Goal: Transaction & Acquisition: Download file/media

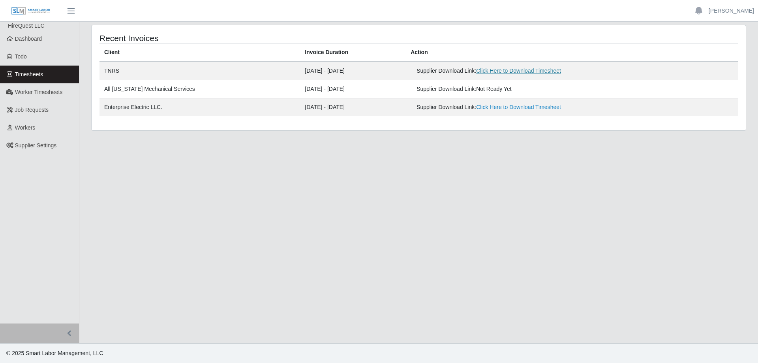
click at [520, 68] on link "Click Here to Download Timesheet" at bounding box center [518, 71] width 85 height 6
click at [30, 44] on link "Dashboard" at bounding box center [39, 39] width 79 height 18
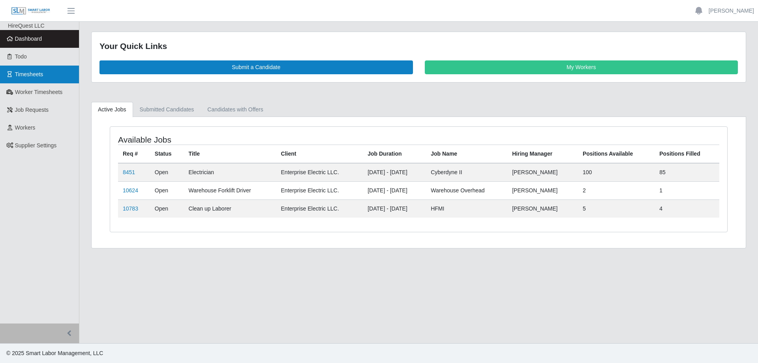
click at [36, 79] on link "Timesheets" at bounding box center [39, 75] width 79 height 18
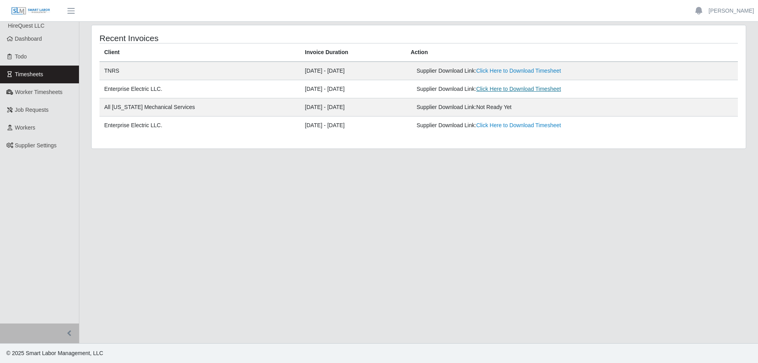
click at [357, 88] on link "Click Here to Download Timesheet" at bounding box center [518, 89] width 85 height 6
